Goal: Transaction & Acquisition: Download file/media

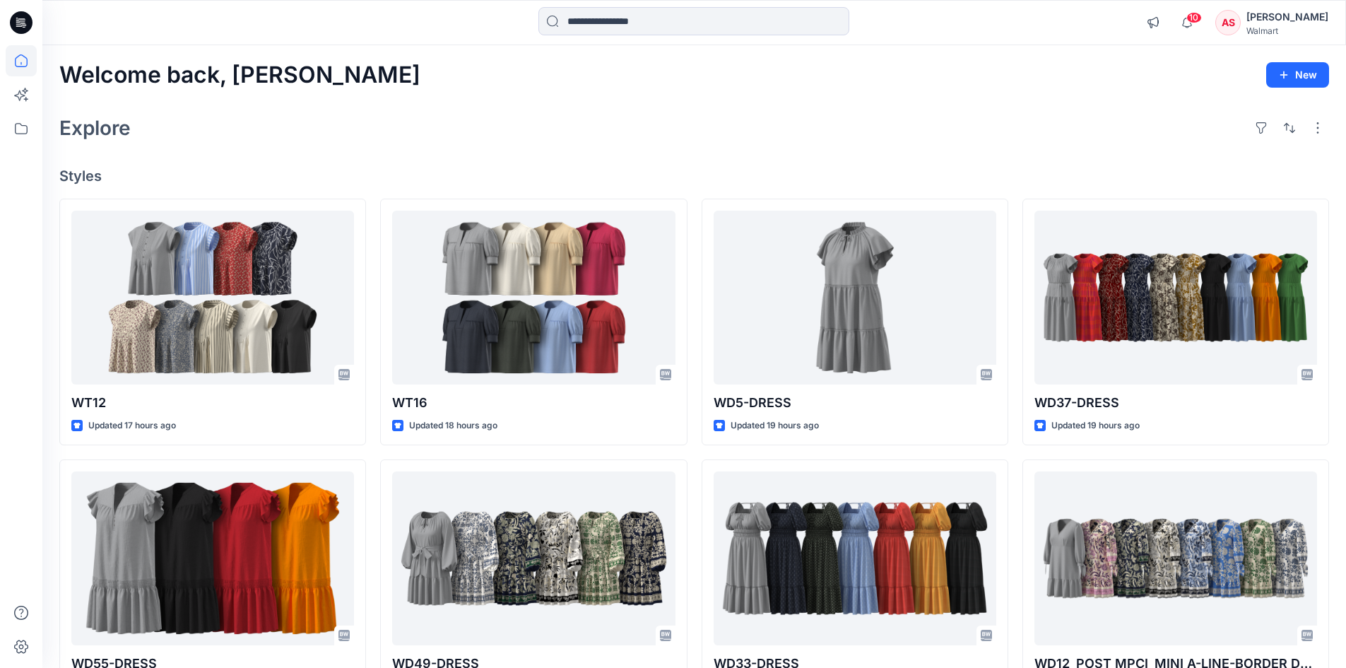
click at [1273, 22] on div "[PERSON_NAME]" at bounding box center [1288, 16] width 82 height 17
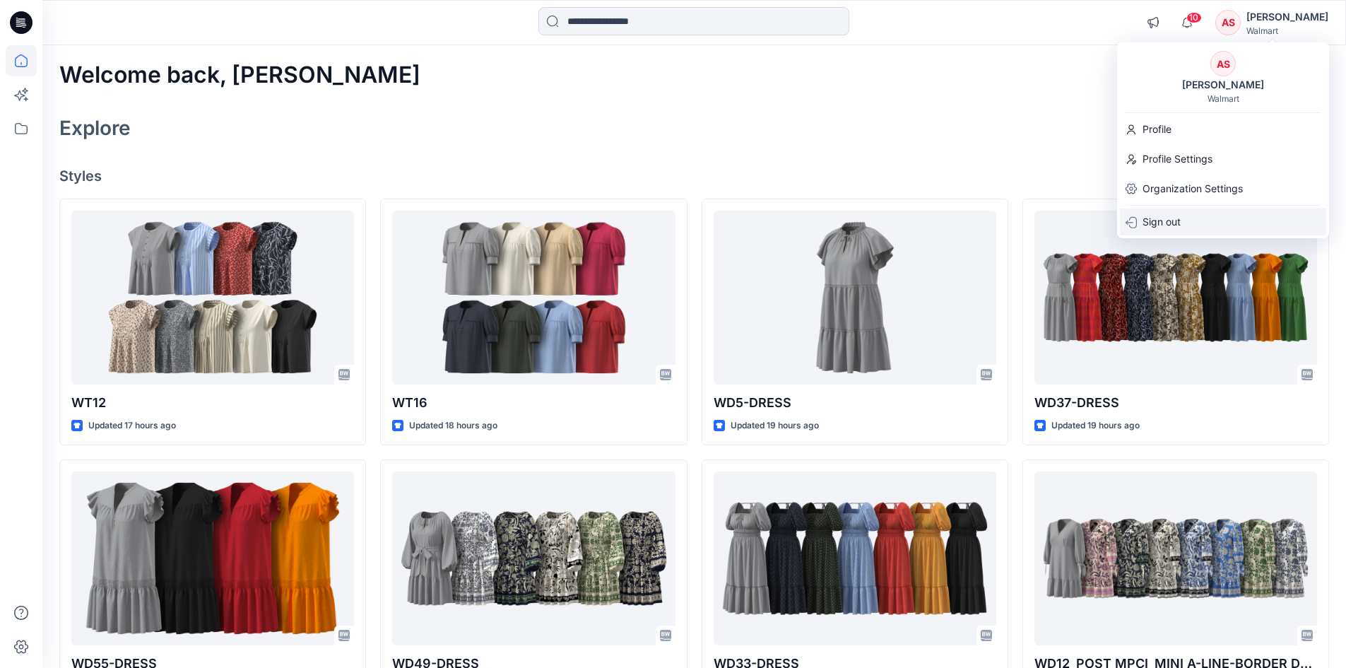
click at [1176, 220] on p "Sign out" at bounding box center [1162, 221] width 38 height 27
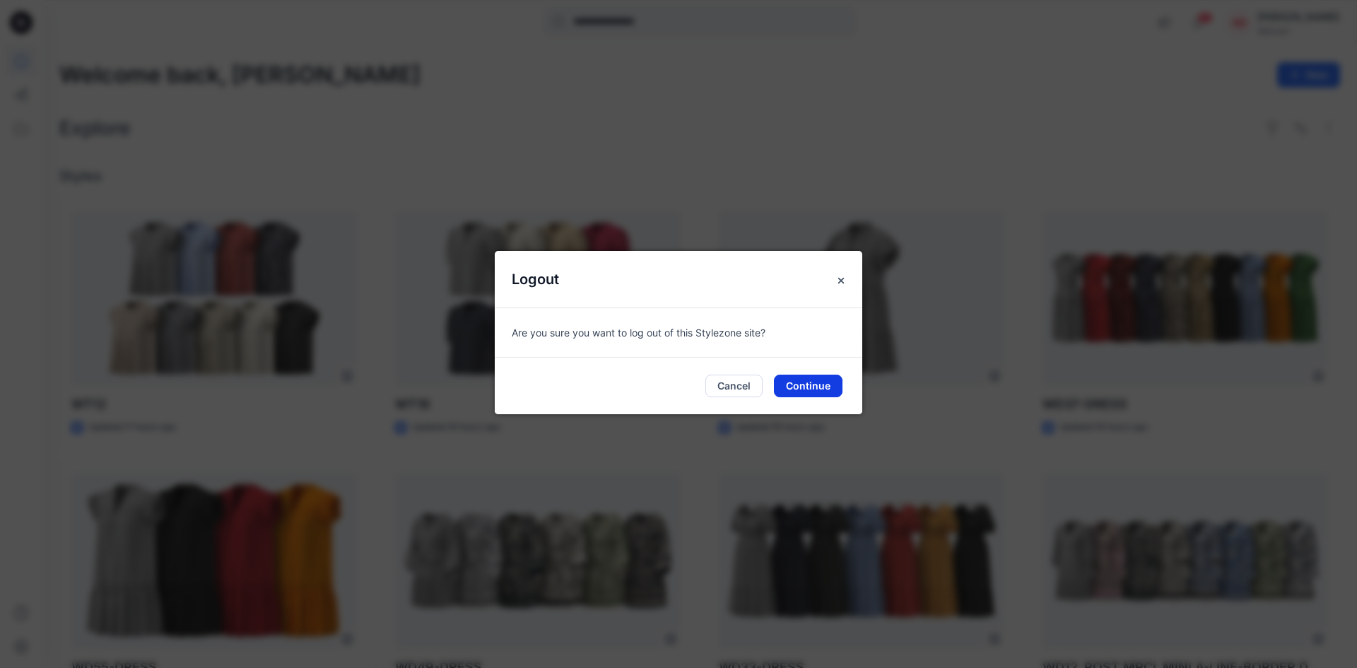
click at [833, 390] on button "Continue" at bounding box center [808, 386] width 69 height 23
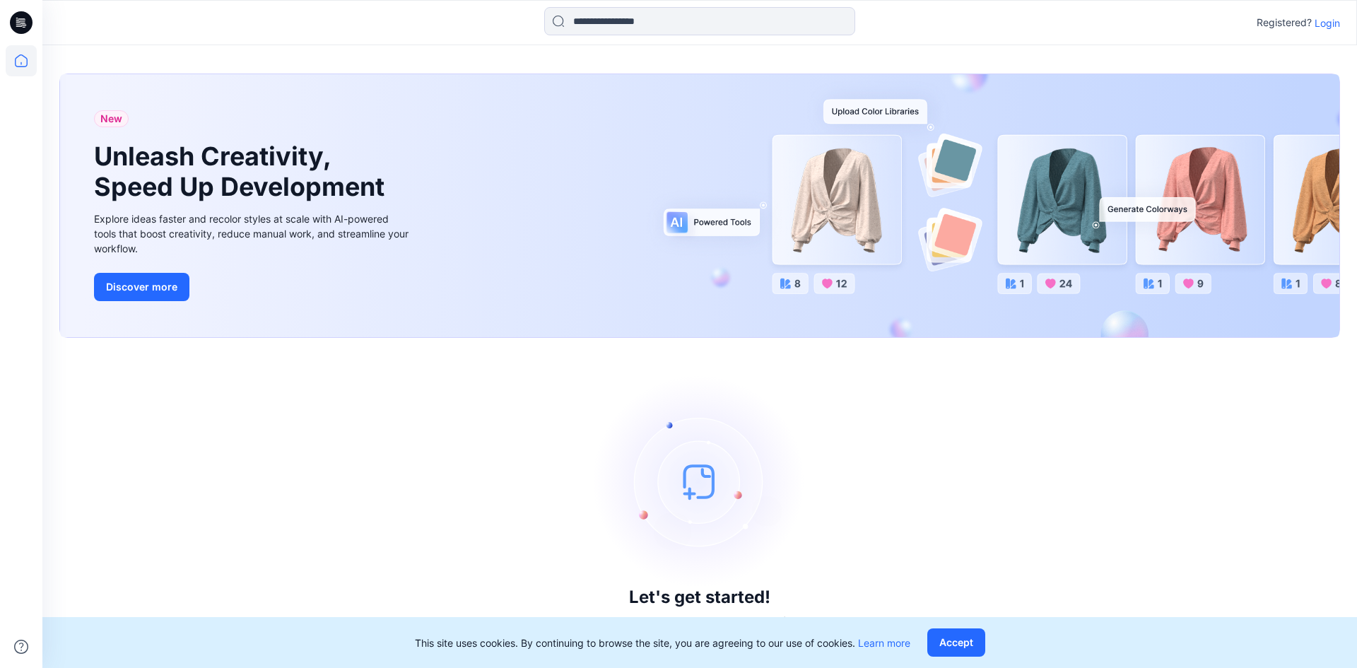
click at [1331, 25] on p "Login" at bounding box center [1326, 23] width 25 height 15
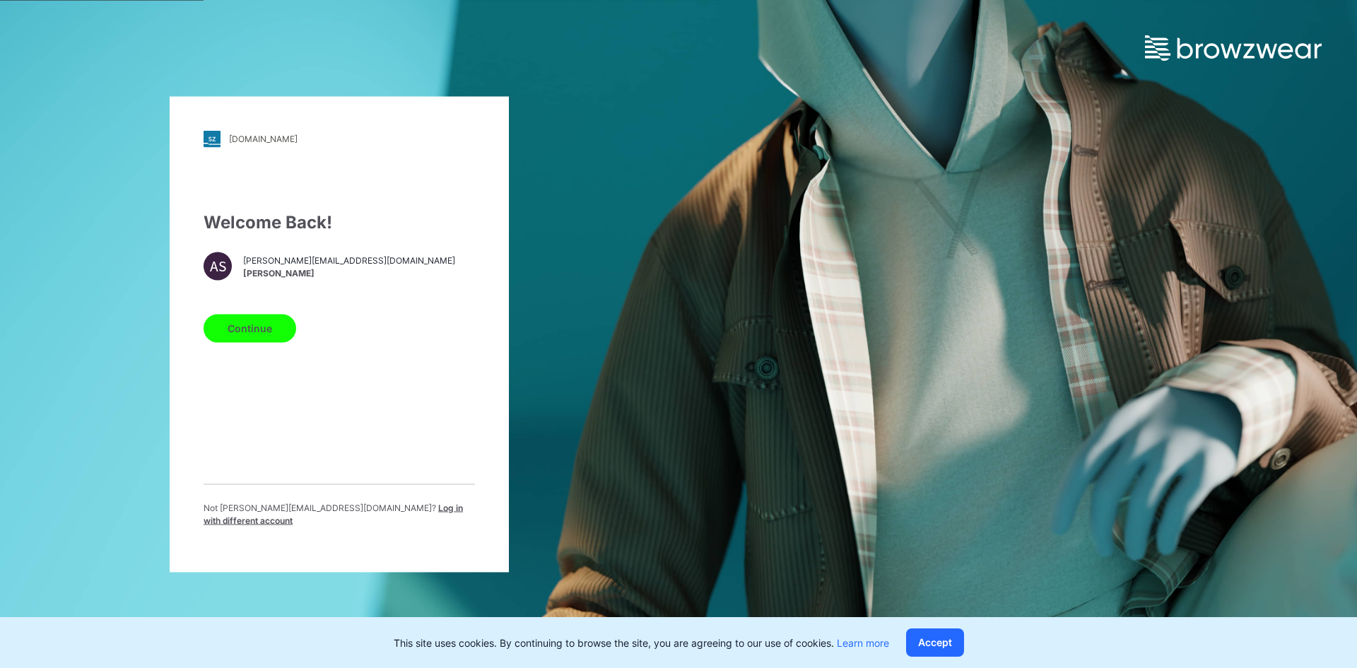
click at [371, 507] on p "Not annanya.sharma@shahi.co.in ? Log in with different account" at bounding box center [339, 513] width 271 height 25
drag, startPoint x: 402, startPoint y: 517, endPoint x: 327, endPoint y: 370, distance: 165.3
click at [403, 512] on span "Log in with different account" at bounding box center [333, 513] width 259 height 23
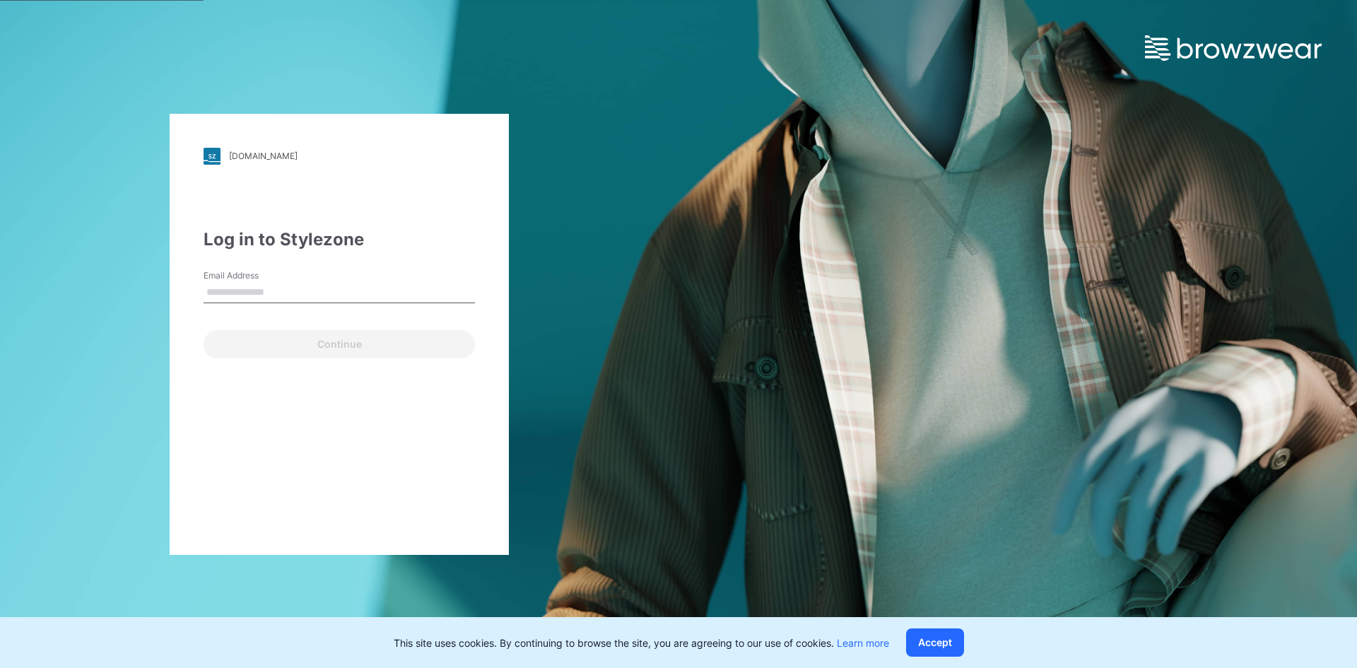
click at [290, 300] on input "Email Address" at bounding box center [339, 292] width 271 height 21
type input "**********"
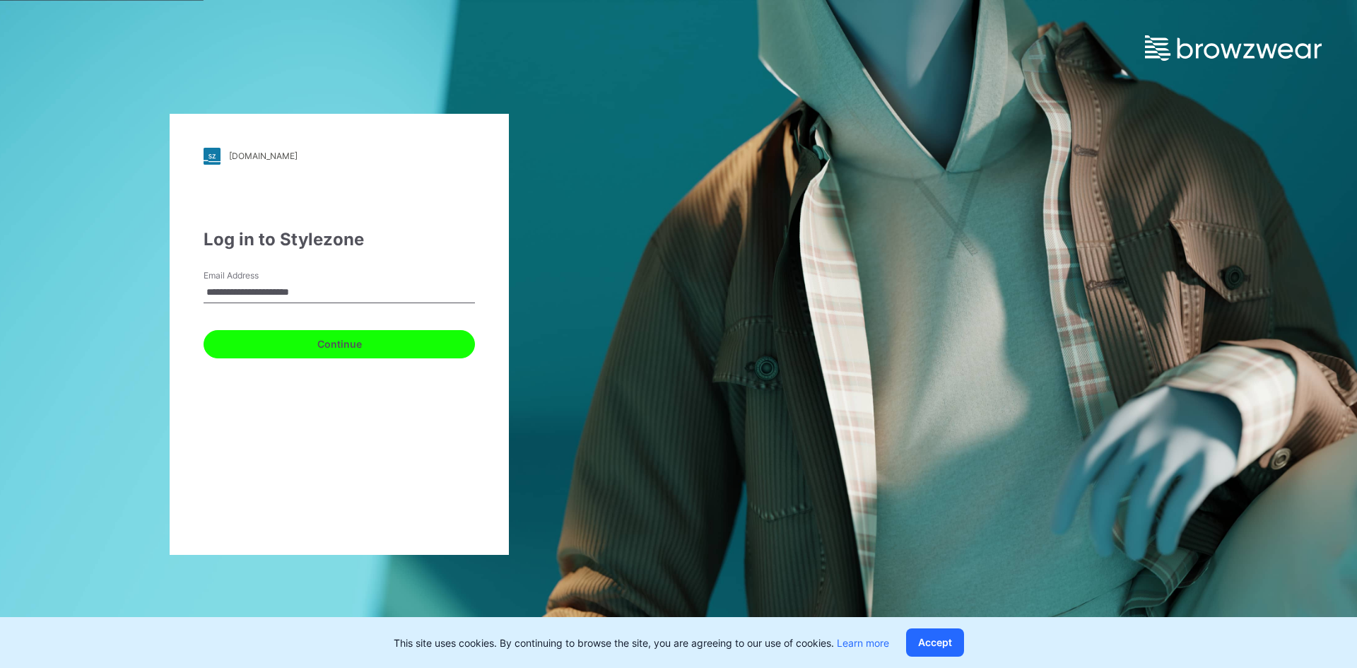
drag, startPoint x: 274, startPoint y: 339, endPoint x: 278, endPoint y: 325, distance: 14.8
click at [274, 338] on button "Continue" at bounding box center [339, 344] width 271 height 28
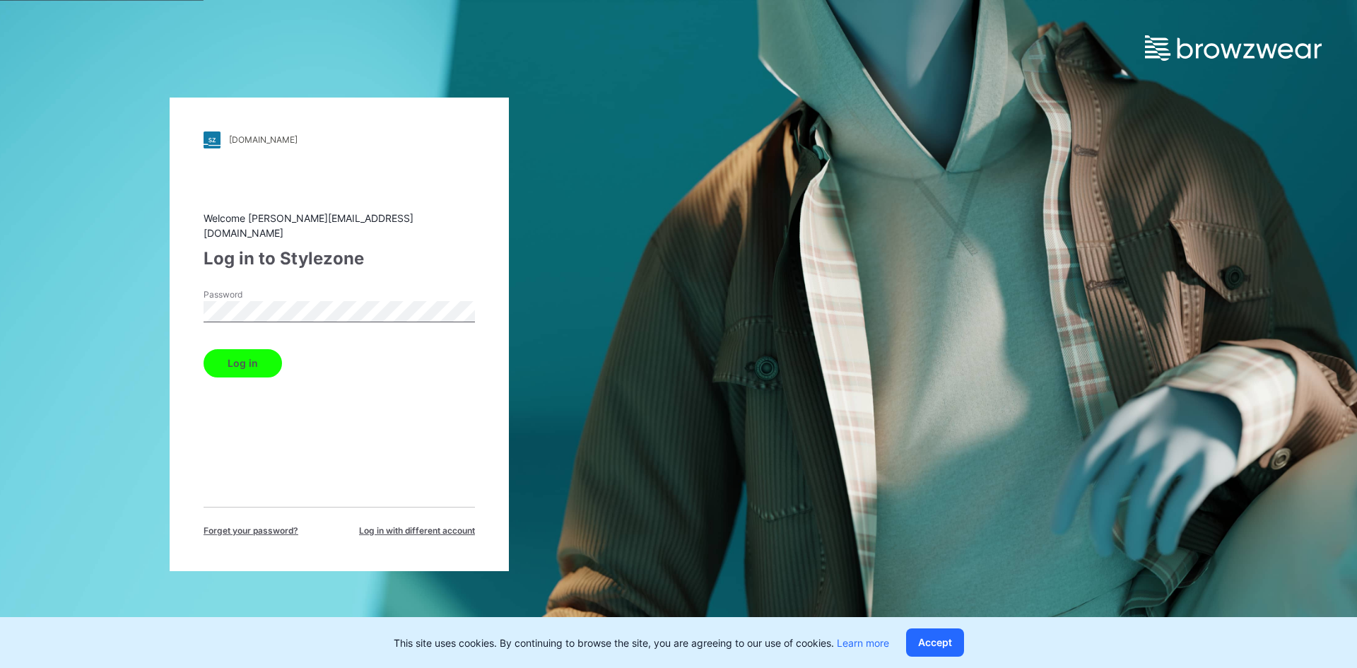
click at [261, 354] on button "Log in" at bounding box center [243, 363] width 78 height 28
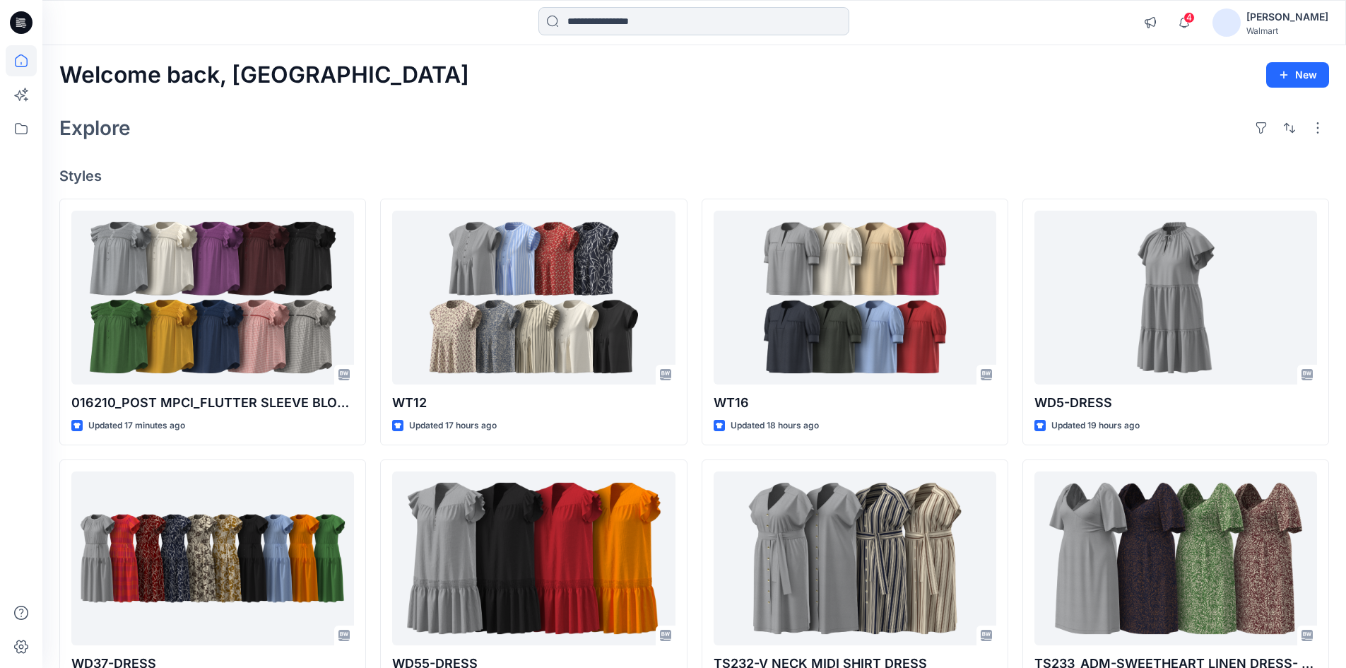
click at [669, 23] on input at bounding box center [694, 21] width 311 height 28
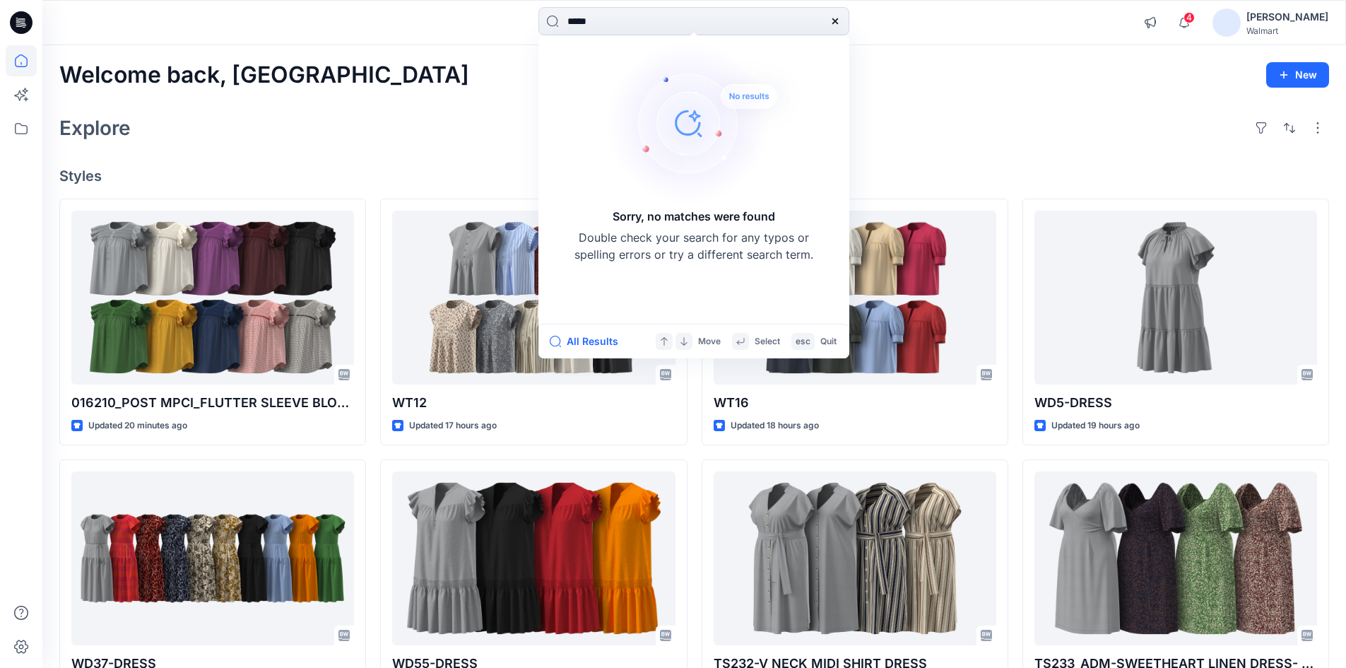
drag, startPoint x: 629, startPoint y: 22, endPoint x: 510, endPoint y: 22, distance: 119.4
click at [510, 22] on div "***** Sorry, no matches were found Double check your search for any typos or sp…" at bounding box center [694, 22] width 652 height 31
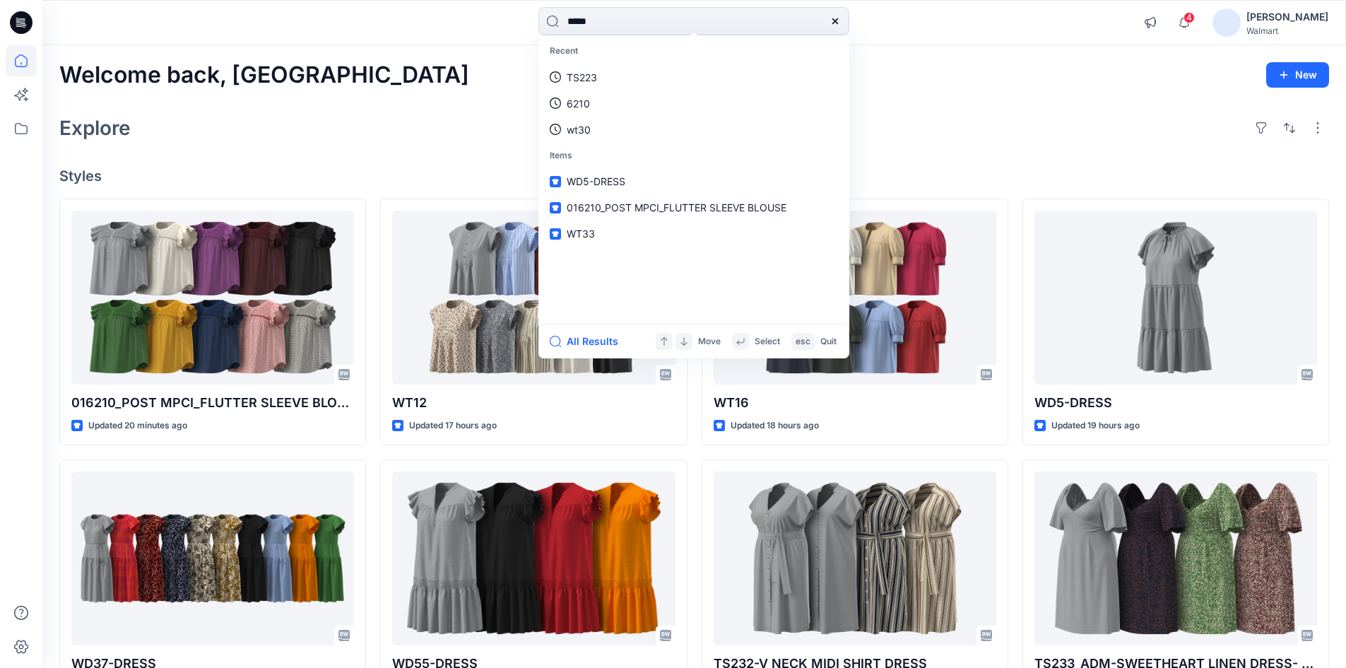
type input "*****"
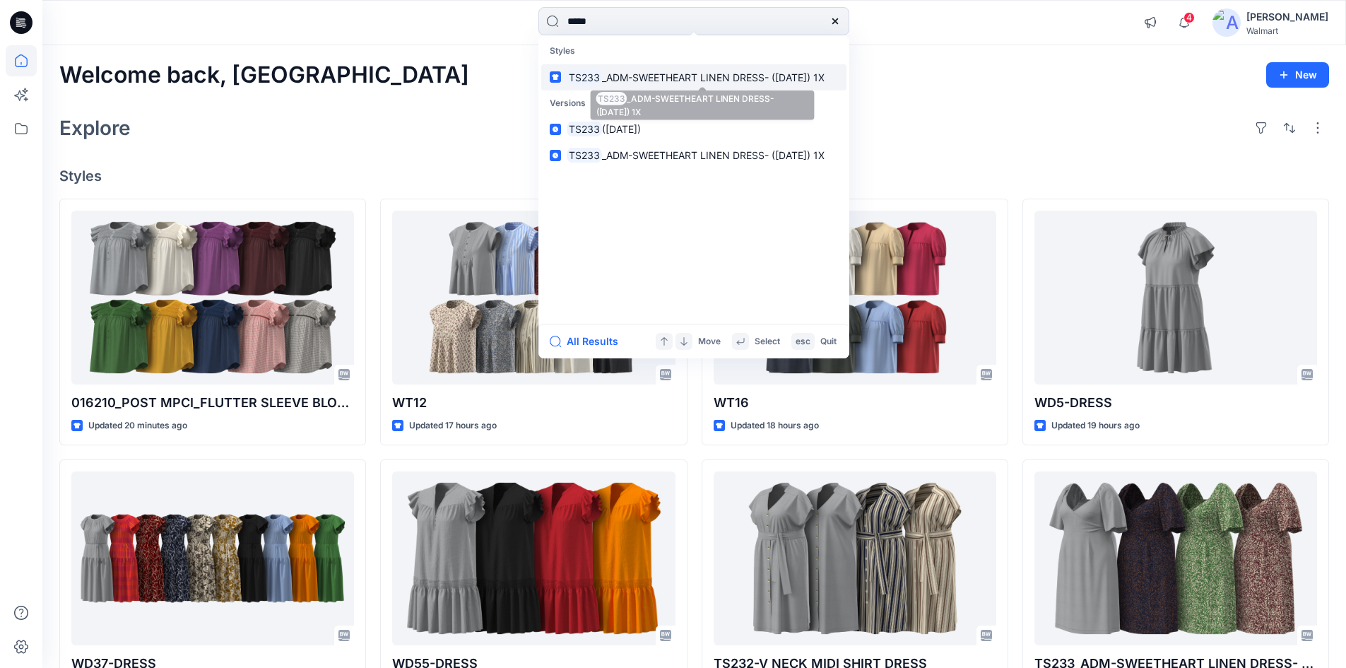
click at [599, 84] on span "TS233 _ADM-SWEETHEART LINEN DRESS- (22-06-25) 1X" at bounding box center [696, 77] width 258 height 16
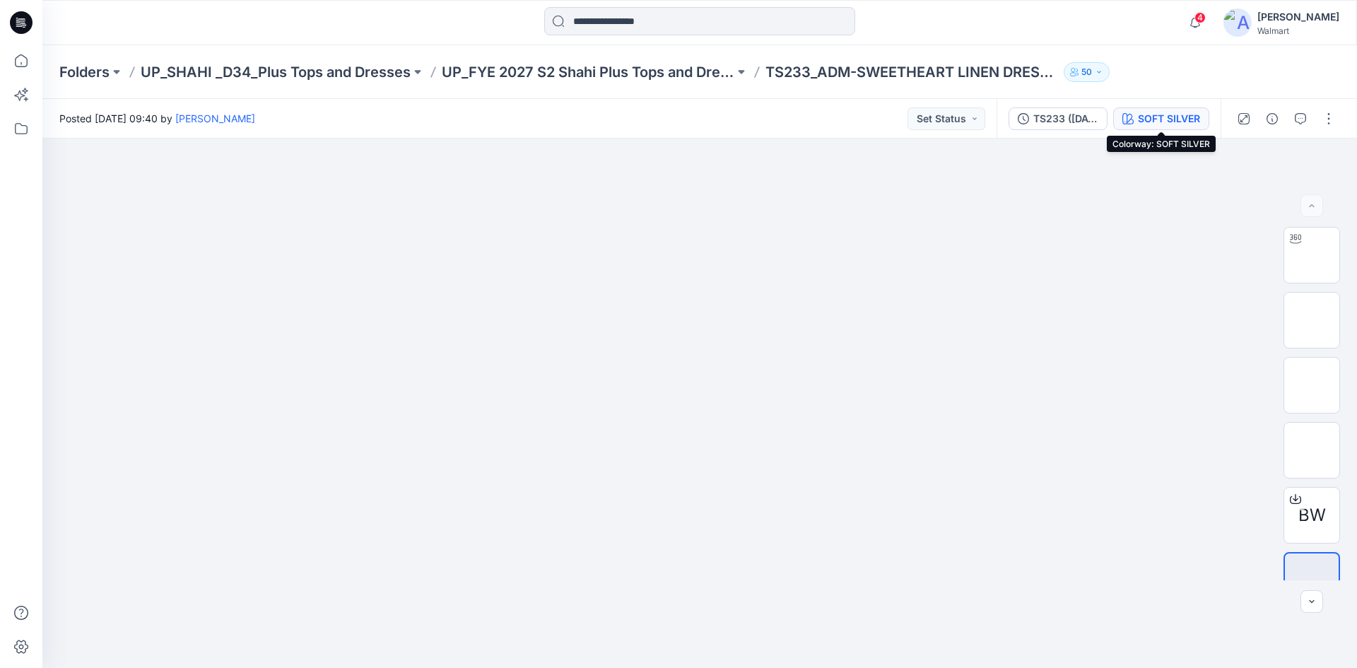
click at [1161, 114] on div "SOFT SILVER" at bounding box center [1169, 119] width 62 height 16
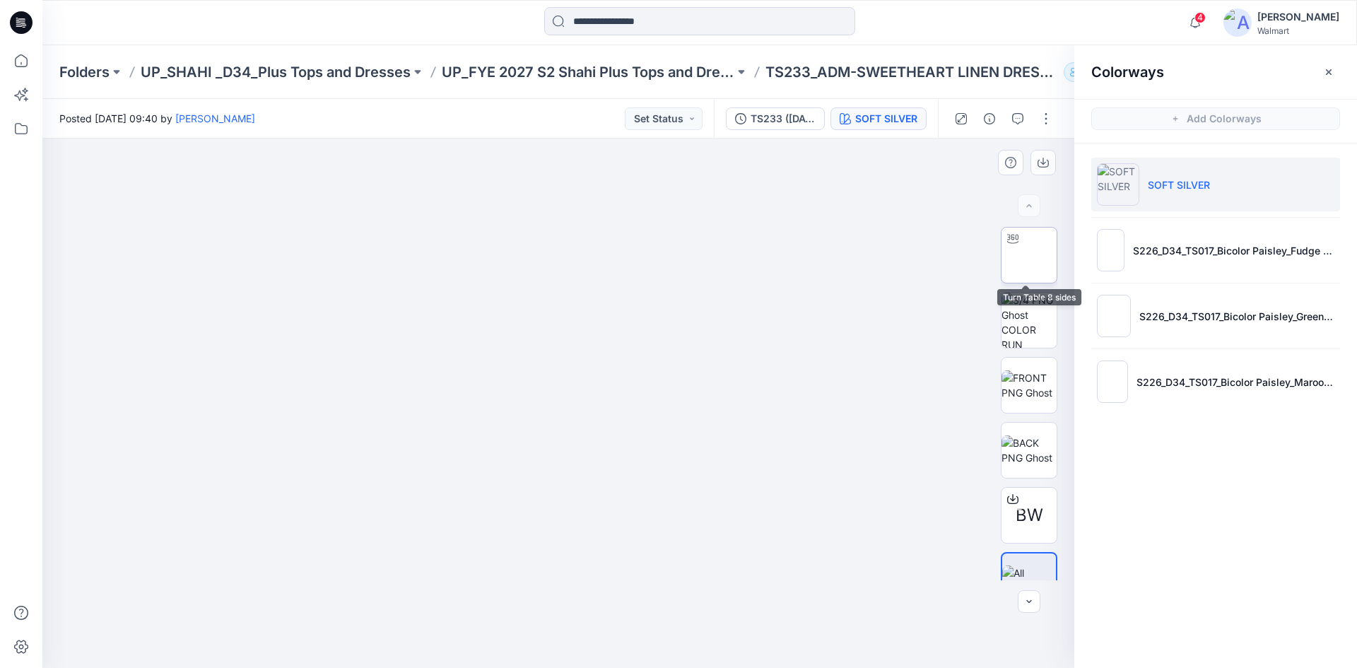
click at [1029, 255] on img at bounding box center [1029, 255] width 0 height 0
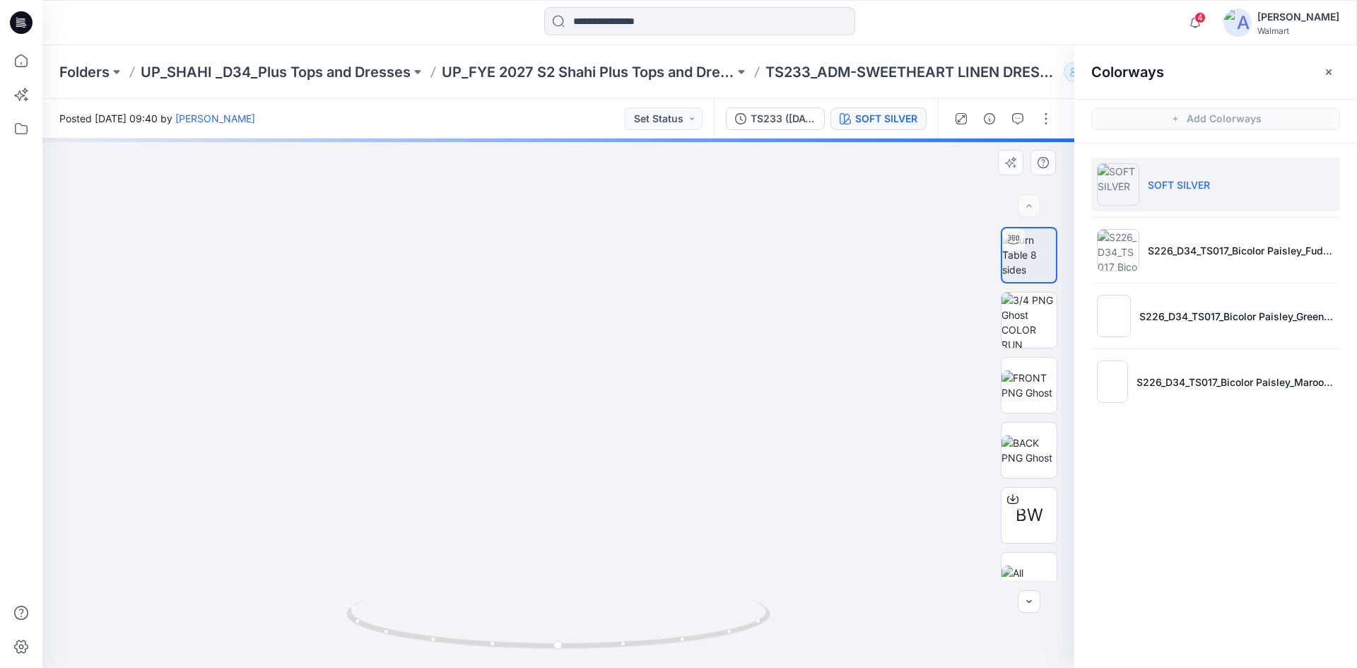
drag, startPoint x: 587, startPoint y: 459, endPoint x: 590, endPoint y: 295, distance: 164.0
drag, startPoint x: 618, startPoint y: 461, endPoint x: 623, endPoint y: 396, distance: 65.2
click at [623, 396] on div at bounding box center [558, 403] width 1032 height 529
click at [1007, 497] on icon at bounding box center [1012, 498] width 11 height 11
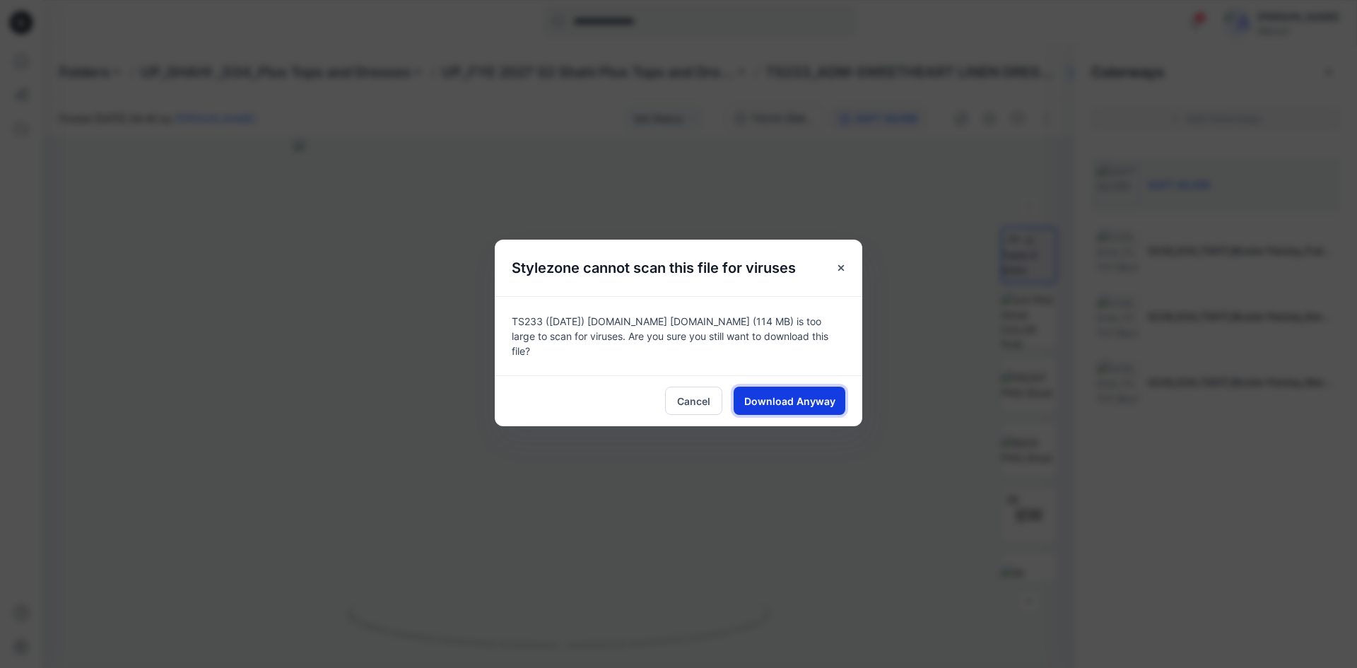
click at [826, 405] on button "Download Anyway" at bounding box center [790, 401] width 112 height 28
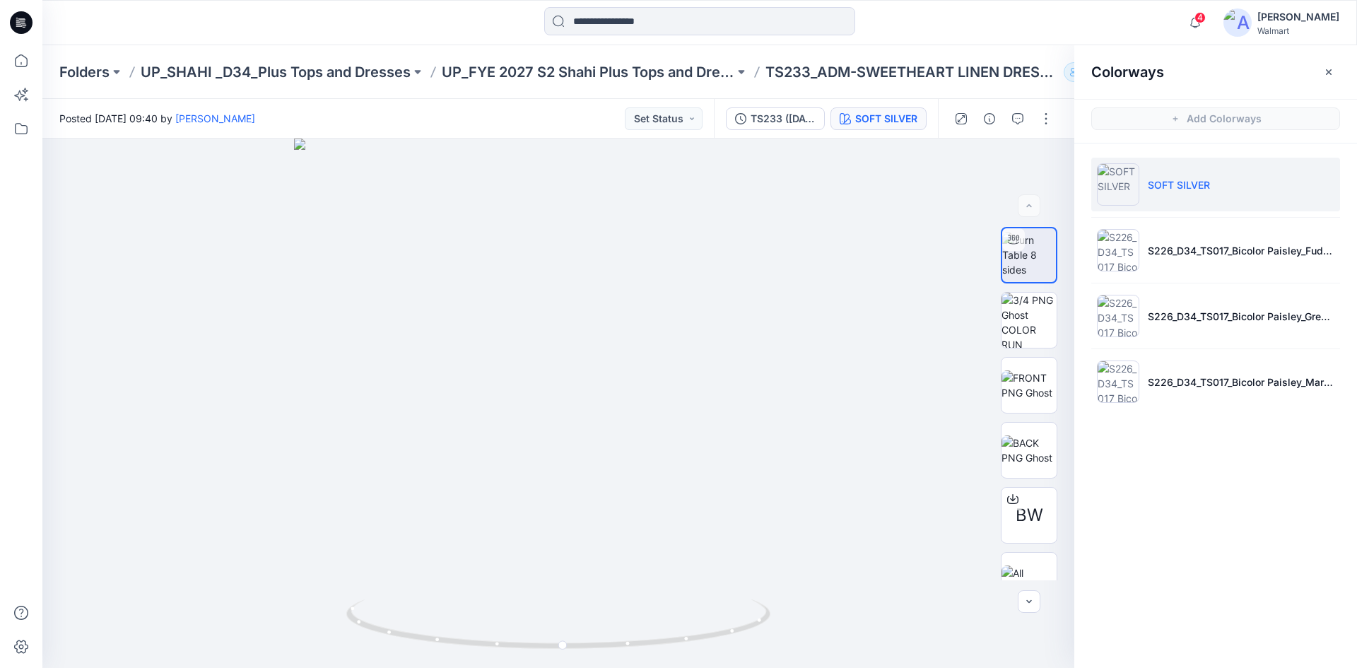
click at [25, 30] on icon at bounding box center [21, 22] width 23 height 23
